Goal: Information Seeking & Learning: Find specific fact

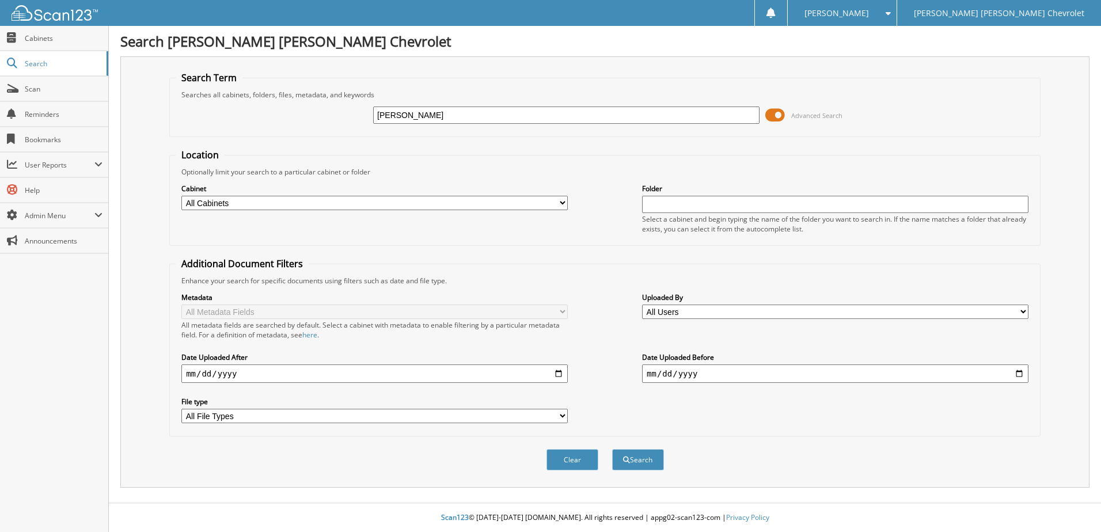
type input "[PERSON_NAME]"
click at [612, 449] on button "Search" at bounding box center [638, 459] width 52 height 21
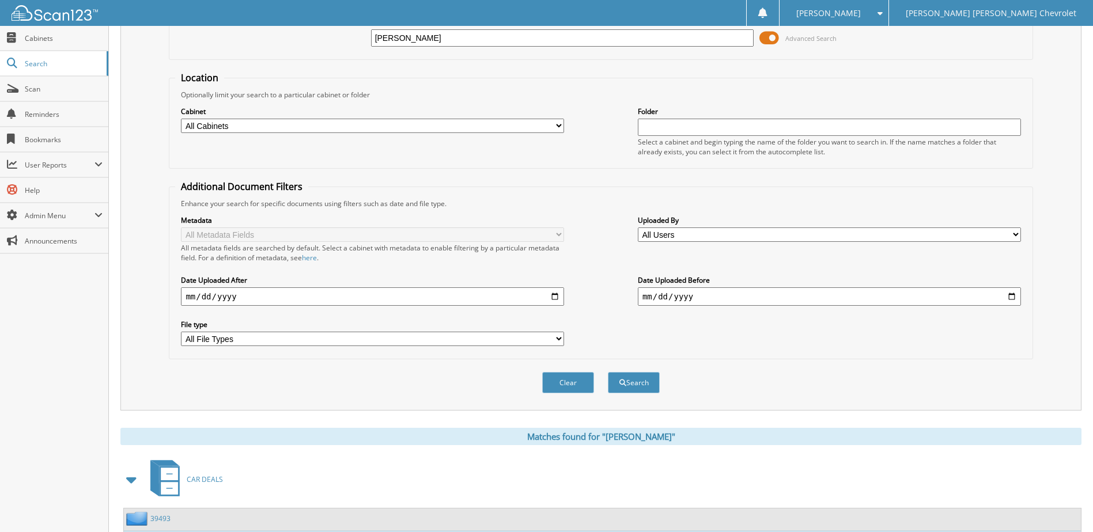
scroll to position [224, 0]
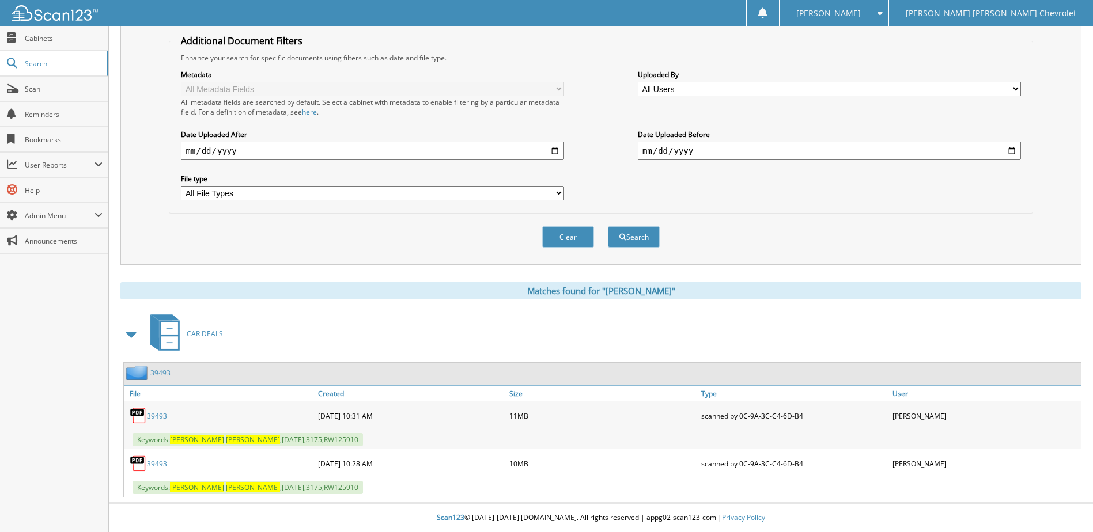
click at [160, 416] on link "39493" at bounding box center [157, 416] width 20 height 10
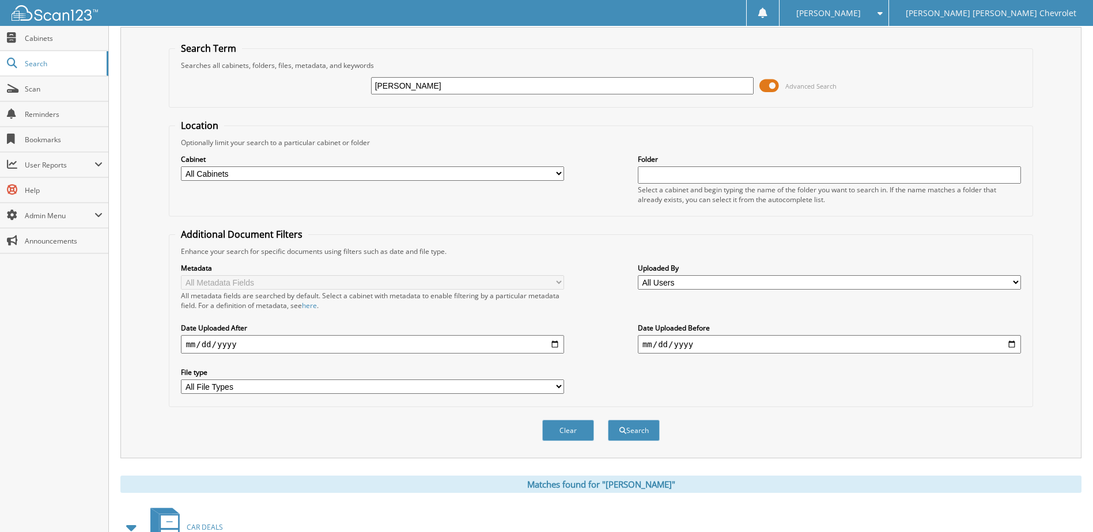
scroll to position [0, 0]
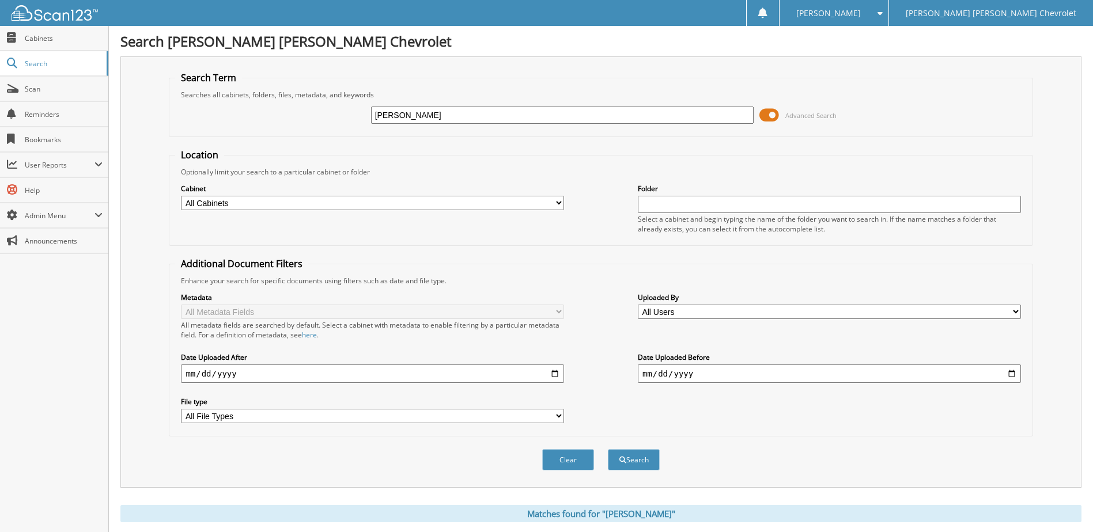
click at [494, 113] on input "rachel jones" at bounding box center [562, 115] width 383 height 17
click at [493, 113] on input "rachel jones" at bounding box center [562, 115] width 383 height 17
type input "h"
type input "[PERSON_NAME]"
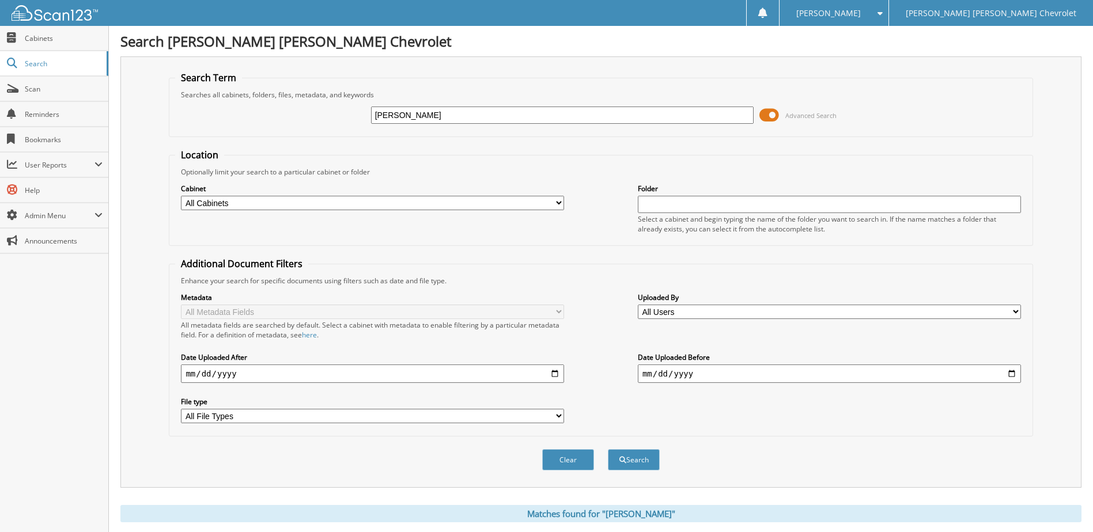
click at [608, 449] on button "Search" at bounding box center [634, 459] width 52 height 21
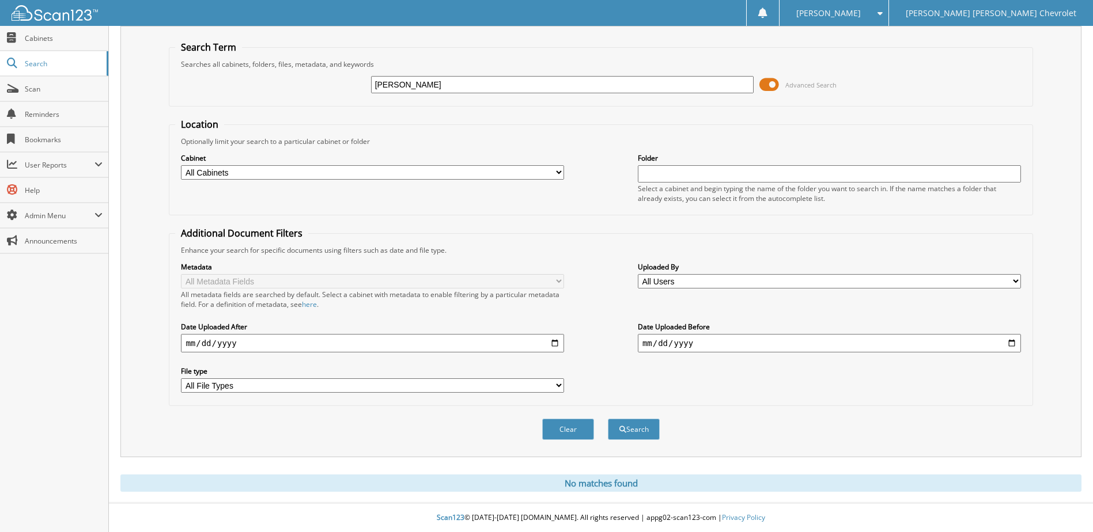
type input "[PERSON_NAME]"
click at [608, 419] on button "Search" at bounding box center [634, 429] width 52 height 21
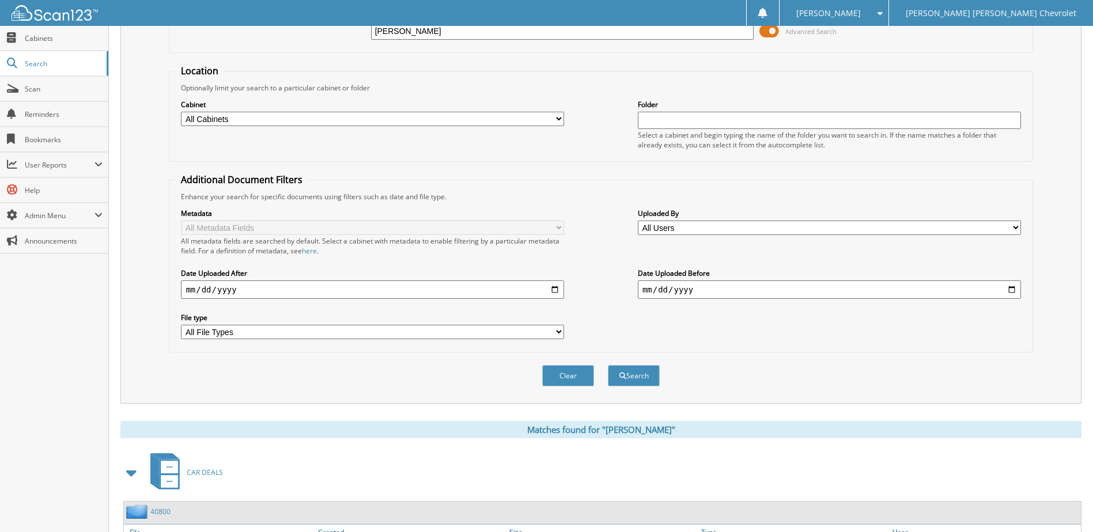
scroll to position [176, 0]
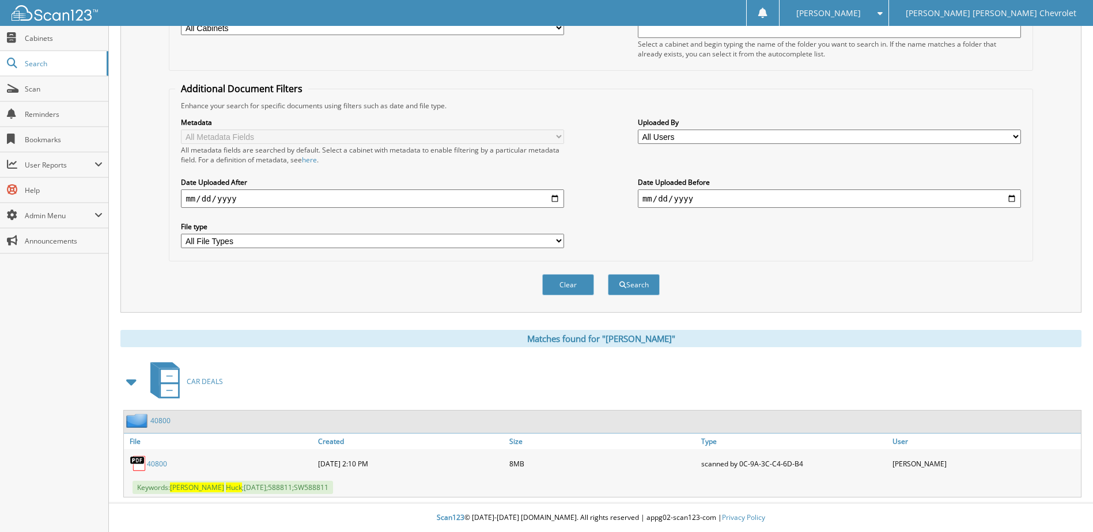
click at [166, 465] on link "40800" at bounding box center [157, 464] width 20 height 10
